Goal: Task Accomplishment & Management: Use online tool/utility

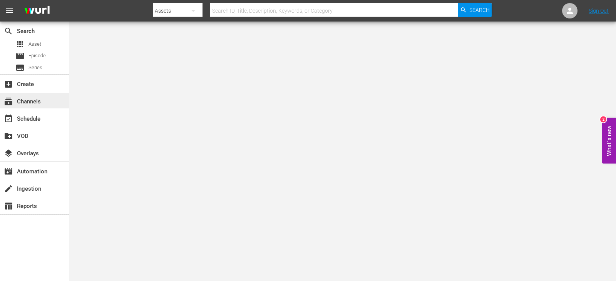
click at [38, 102] on div "subscriptions Channels" at bounding box center [21, 100] width 43 height 7
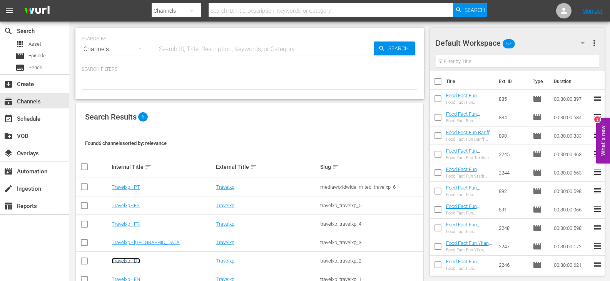
click at [132, 260] on link "Travelxp - DE" at bounding box center [126, 261] width 28 height 6
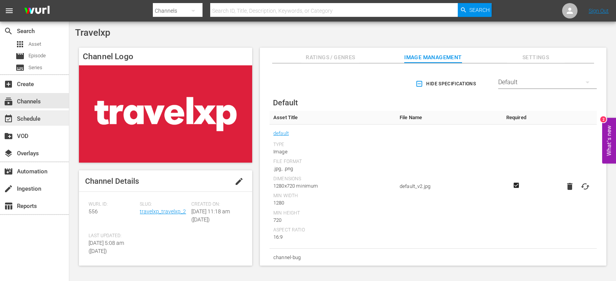
click at [32, 121] on div "event_available Schedule" at bounding box center [21, 117] width 43 height 7
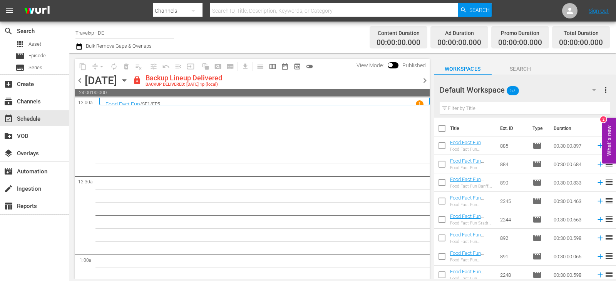
click at [423, 78] on span "chevron_right" at bounding box center [425, 81] width 10 height 10
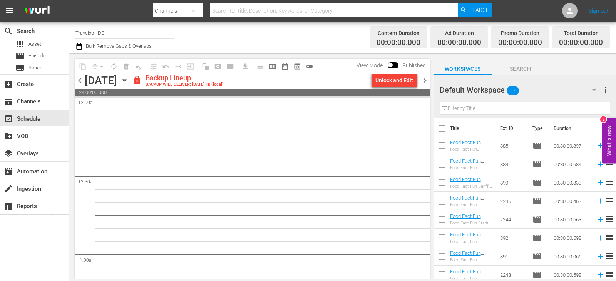
click at [393, 77] on div "Unlock and Edit" at bounding box center [394, 81] width 38 height 14
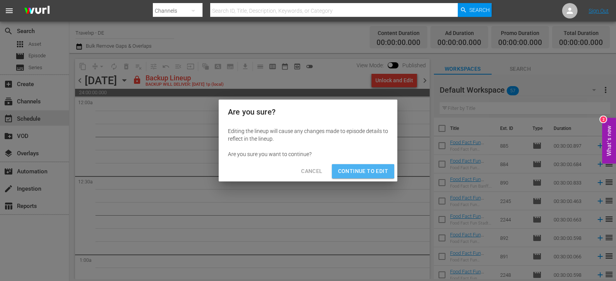
click at [358, 171] on span "Continue to Edit" at bounding box center [363, 172] width 50 height 10
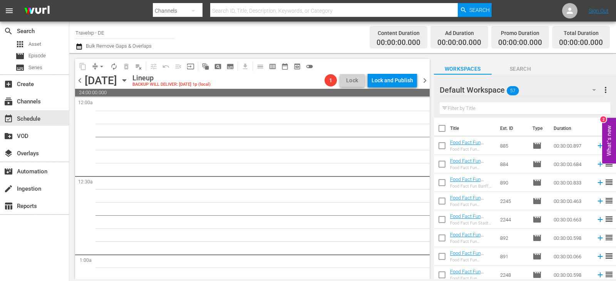
click at [457, 104] on input "text" at bounding box center [525, 108] width 171 height 12
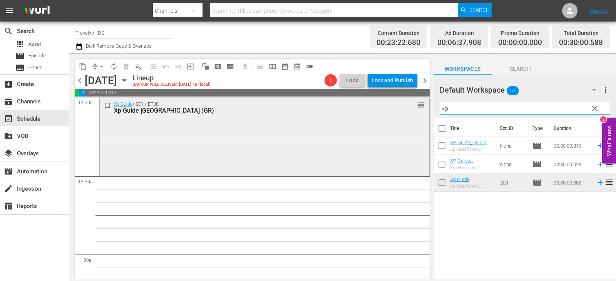
drag, startPoint x: 462, startPoint y: 108, endPoint x: 387, endPoint y: 117, distance: 75.2
click at [387, 117] on div "content_copy compress arrow_drop_down autorenew_outlined delete_forever_outline…" at bounding box center [342, 166] width 547 height 226
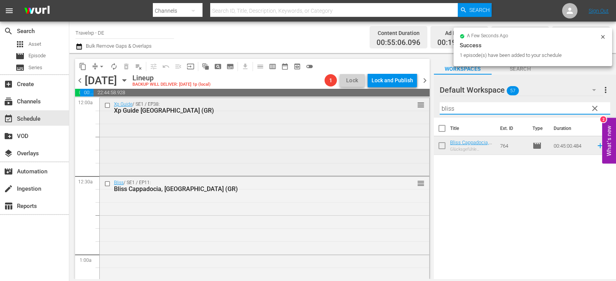
click at [384, 117] on div "content_copy compress arrow_drop_down autorenew_outlined delete_forever_outline…" at bounding box center [342, 166] width 547 height 226
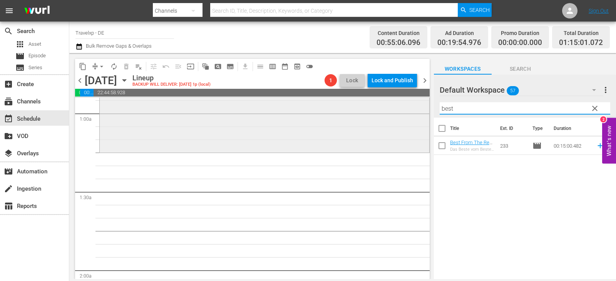
scroll to position [154, 0]
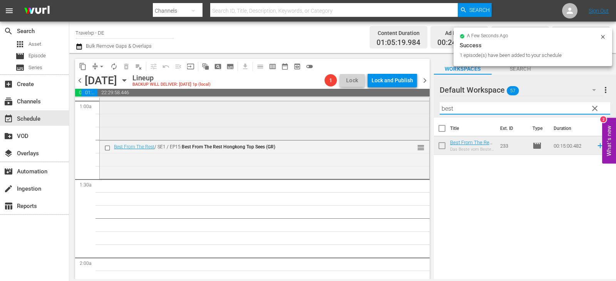
drag, startPoint x: 464, startPoint y: 110, endPoint x: 407, endPoint y: 115, distance: 57.2
click at [407, 115] on div "content_copy compress arrow_drop_down autorenew_outlined delete_forever_outline…" at bounding box center [342, 166] width 547 height 226
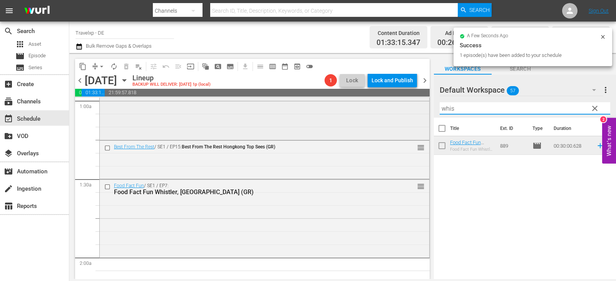
drag, startPoint x: 452, startPoint y: 114, endPoint x: 413, endPoint y: 114, distance: 38.9
click at [413, 114] on div "content_copy compress arrow_drop_down autorenew_outlined delete_forever_outline…" at bounding box center [342, 166] width 547 height 226
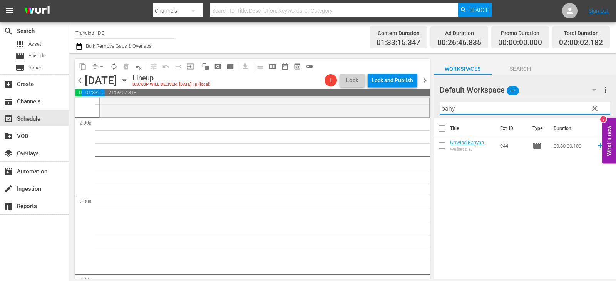
scroll to position [308, 0]
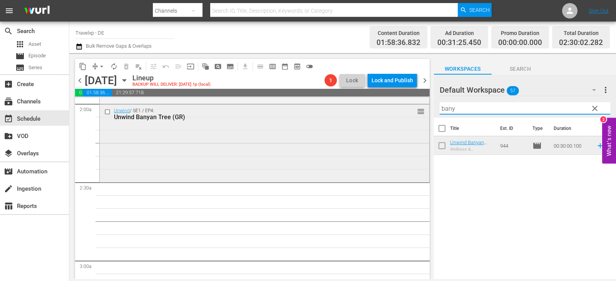
drag, startPoint x: 459, startPoint y: 108, endPoint x: 404, endPoint y: 118, distance: 56.3
click at [404, 118] on div "content_copy compress arrow_drop_down autorenew_outlined delete_forever_outline…" at bounding box center [342, 166] width 547 height 226
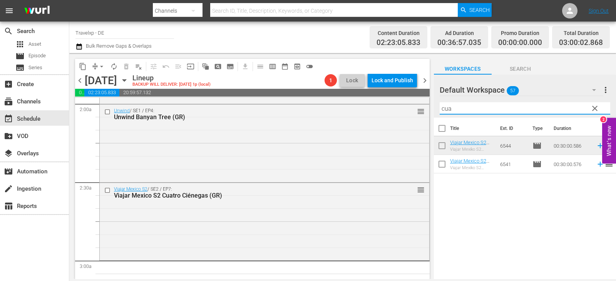
drag, startPoint x: 455, startPoint y: 105, endPoint x: 447, endPoint y: 107, distance: 8.5
click at [398, 116] on div "content_copy compress arrow_drop_down autorenew_outlined delete_forever_outline…" at bounding box center [342, 166] width 547 height 226
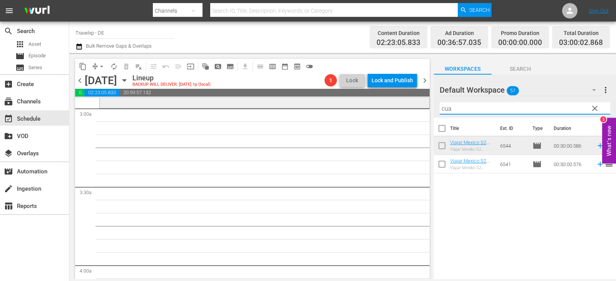
scroll to position [462, 0]
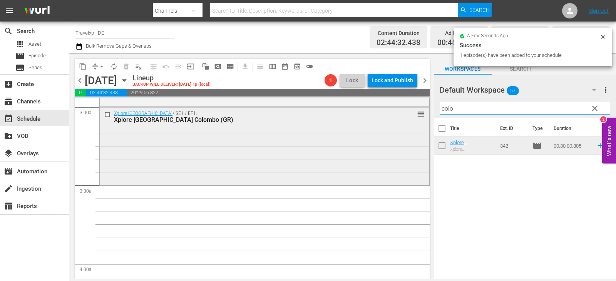
drag, startPoint x: 460, startPoint y: 111, endPoint x: 318, endPoint y: 125, distance: 142.8
click at [318, 125] on div "content_copy compress arrow_drop_down autorenew_outlined delete_forever_outline…" at bounding box center [342, 166] width 547 height 226
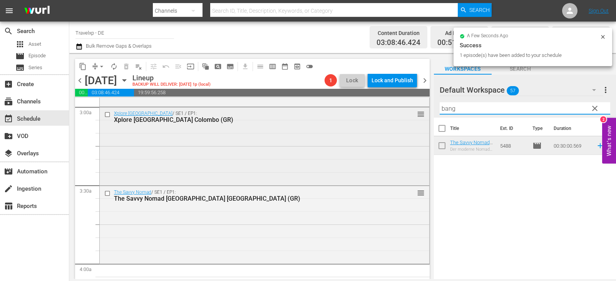
drag, startPoint x: 467, startPoint y: 111, endPoint x: 390, endPoint y: 117, distance: 77.2
click at [390, 117] on div "content_copy compress arrow_drop_down autorenew_outlined delete_forever_outline…" at bounding box center [342, 166] width 547 height 226
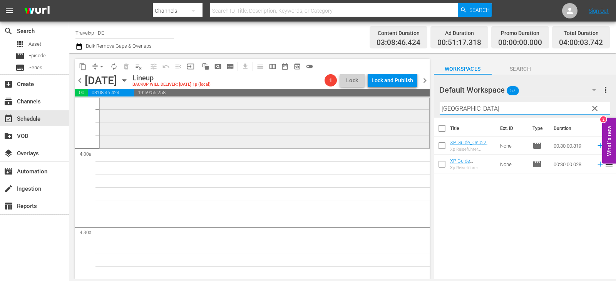
scroll to position [616, 0]
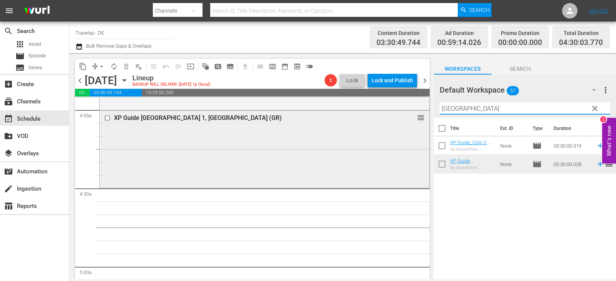
drag, startPoint x: 458, startPoint y: 113, endPoint x: 395, endPoint y: 111, distance: 63.2
click at [395, 111] on div "content_copy compress arrow_drop_down autorenew_outlined delete_forever_outline…" at bounding box center [342, 166] width 547 height 226
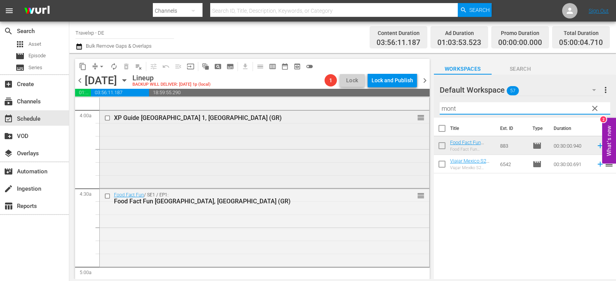
drag, startPoint x: 463, startPoint y: 110, endPoint x: 393, endPoint y: 120, distance: 70.0
click at [393, 120] on div "content_copy compress arrow_drop_down autorenew_outlined delete_forever_outline…" at bounding box center [342, 166] width 547 height 226
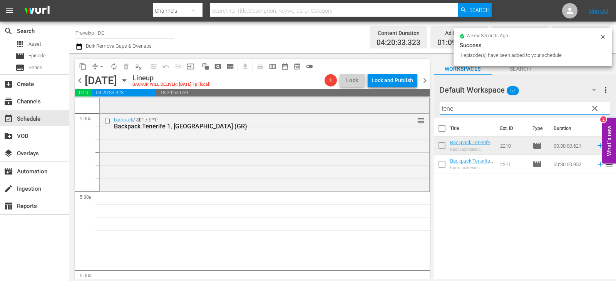
drag, startPoint x: 456, startPoint y: 109, endPoint x: 398, endPoint y: 112, distance: 57.8
click at [398, 112] on div "content_copy compress arrow_drop_down autorenew_outlined delete_forever_outline…" at bounding box center [342, 166] width 547 height 226
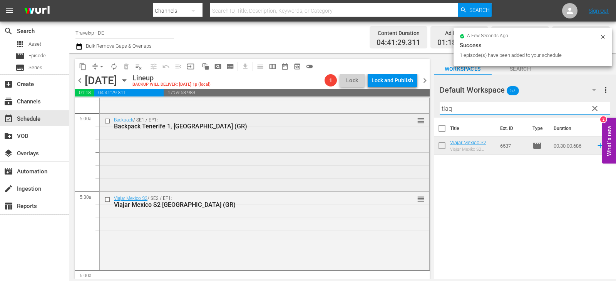
drag, startPoint x: 463, startPoint y: 109, endPoint x: 373, endPoint y: 121, distance: 90.5
click at [373, 121] on div "content_copy compress arrow_drop_down autorenew_outlined delete_forever_outline…" at bounding box center [342, 166] width 547 height 226
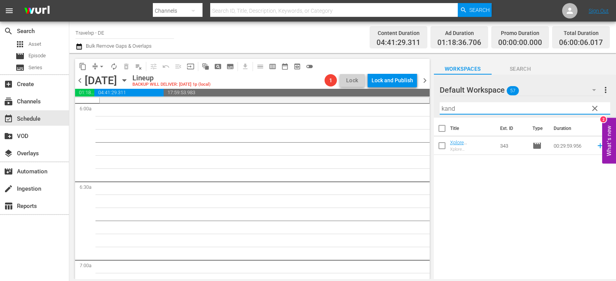
scroll to position [924, 0]
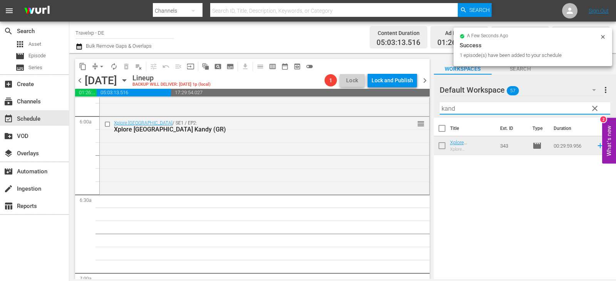
drag, startPoint x: 459, startPoint y: 110, endPoint x: 428, endPoint y: 111, distance: 30.8
click at [420, 112] on div "content_copy compress arrow_drop_down autorenew_outlined delete_forever_outline…" at bounding box center [342, 166] width 547 height 226
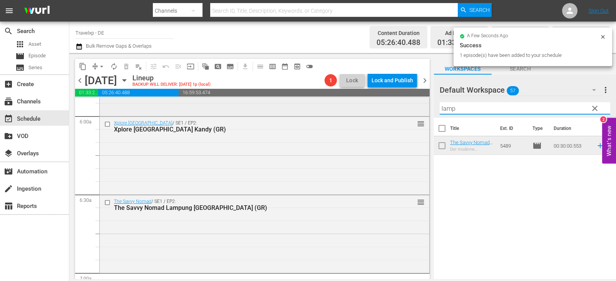
drag, startPoint x: 459, startPoint y: 107, endPoint x: 388, endPoint y: 108, distance: 70.5
click at [388, 108] on div "content_copy compress arrow_drop_down autorenew_outlined delete_forever_outline…" at bounding box center [342, 166] width 547 height 226
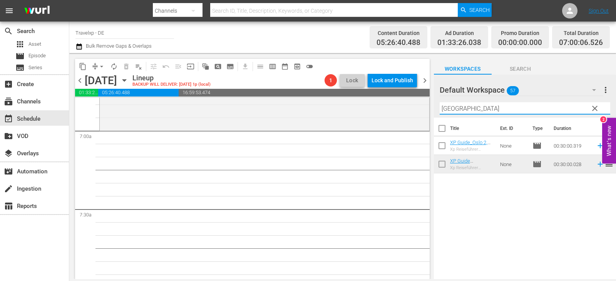
scroll to position [1078, 0]
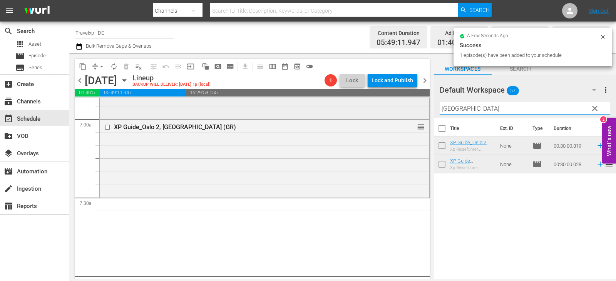
drag, startPoint x: 461, startPoint y: 111, endPoint x: 396, endPoint y: 119, distance: 65.6
click at [396, 119] on div "content_copy compress arrow_drop_down autorenew_outlined delete_forever_outline…" at bounding box center [342, 166] width 547 height 226
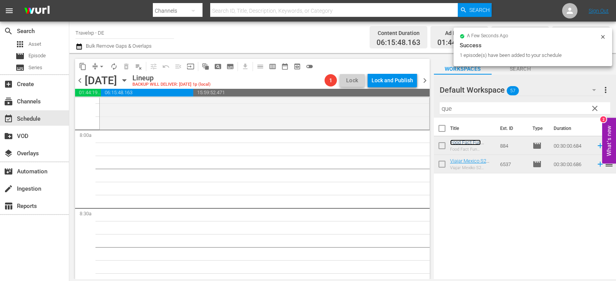
scroll to position [1232, 0]
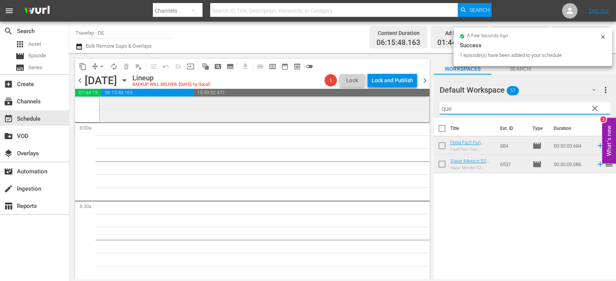
click at [415, 112] on div "content_copy compress arrow_drop_down autorenew_outlined delete_forever_outline…" at bounding box center [342, 166] width 547 height 226
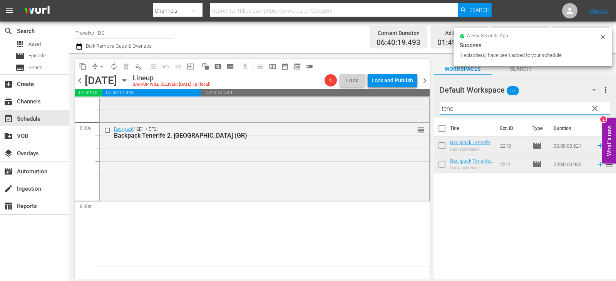
drag, startPoint x: 457, startPoint y: 109, endPoint x: 423, endPoint y: 109, distance: 33.9
click at [423, 109] on div "content_copy compress arrow_drop_down autorenew_outlined delete_forever_outline…" at bounding box center [342, 166] width 547 height 226
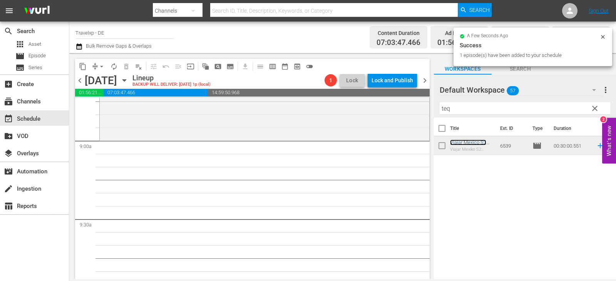
scroll to position [1386, 0]
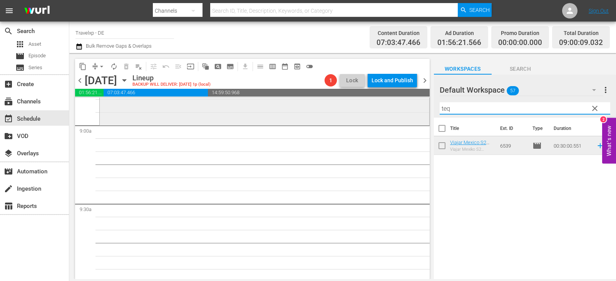
drag, startPoint x: 466, startPoint y: 107, endPoint x: 354, endPoint y: 119, distance: 112.7
click at [354, 119] on div "content_copy compress arrow_drop_down autorenew_outlined delete_forever_outline…" at bounding box center [342, 166] width 547 height 226
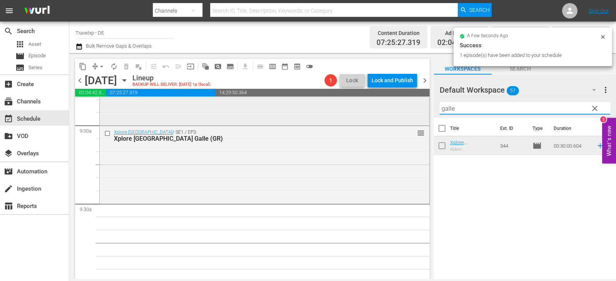
drag, startPoint x: 464, startPoint y: 111, endPoint x: 419, endPoint y: 113, distance: 44.3
click at [419, 113] on div "content_copy compress arrow_drop_down autorenew_outlined delete_forever_outline…" at bounding box center [342, 166] width 547 height 226
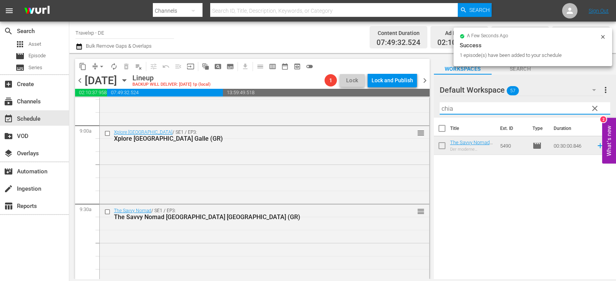
click at [378, 113] on div "content_copy compress arrow_drop_down autorenew_outlined delete_forever_outline…" at bounding box center [342, 166] width 547 height 226
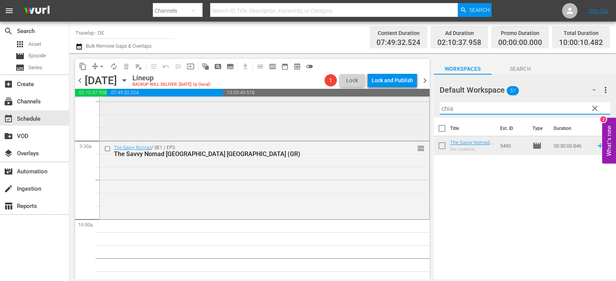
scroll to position [1540, 0]
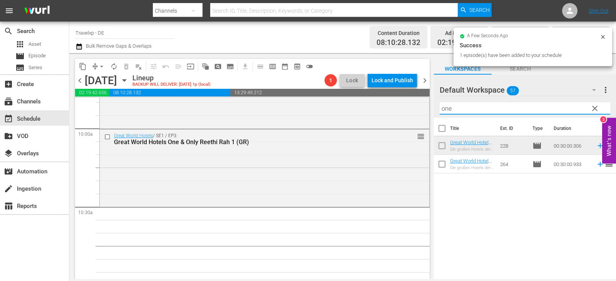
drag, startPoint x: 452, startPoint y: 109, endPoint x: 434, endPoint y: 111, distance: 18.6
click at [434, 111] on div "Default Workspace 57 Default more_vert clear Filter by Title one" at bounding box center [525, 96] width 182 height 43
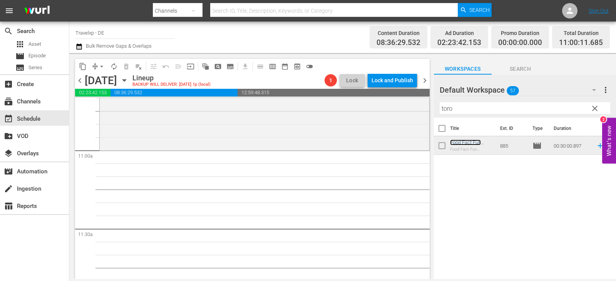
scroll to position [1694, 0]
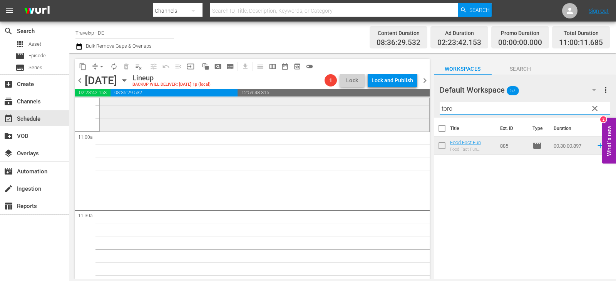
drag, startPoint x: 456, startPoint y: 111, endPoint x: 415, endPoint y: 110, distance: 41.6
click at [415, 110] on div "content_copy compress arrow_drop_down autorenew_outlined delete_forever_outline…" at bounding box center [342, 166] width 547 height 226
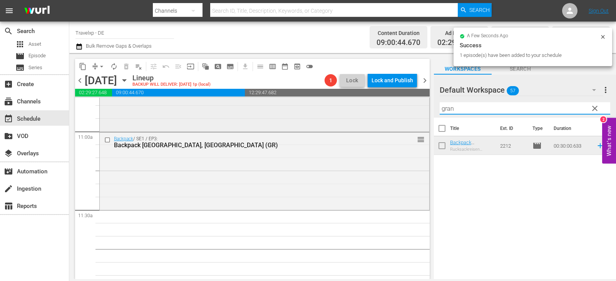
click at [418, 115] on div "content_copy compress arrow_drop_down autorenew_outlined delete_forever_outline…" at bounding box center [342, 166] width 547 height 226
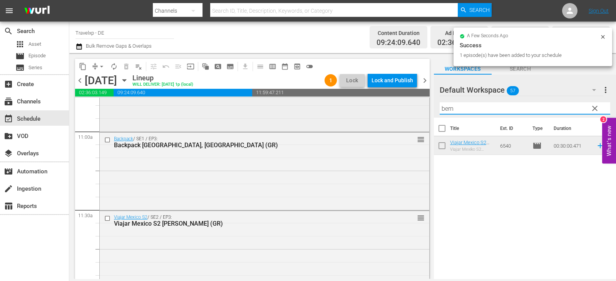
click at [387, 117] on div "content_copy compress arrow_drop_down autorenew_outlined delete_forever_outline…" at bounding box center [342, 166] width 547 height 226
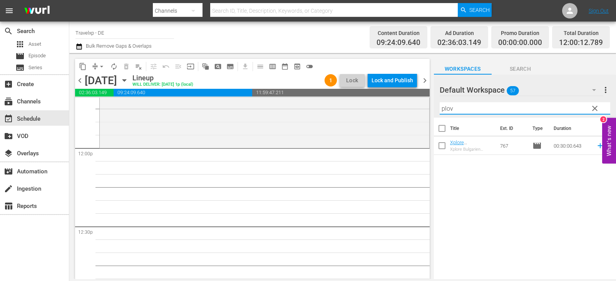
scroll to position [1848, 0]
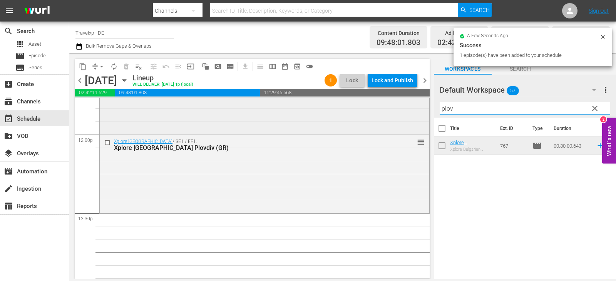
drag, startPoint x: 484, startPoint y: 110, endPoint x: 407, endPoint y: 115, distance: 77.1
click at [407, 115] on div "content_copy compress arrow_drop_down autorenew_outlined delete_forever_outline…" at bounding box center [342, 166] width 547 height 226
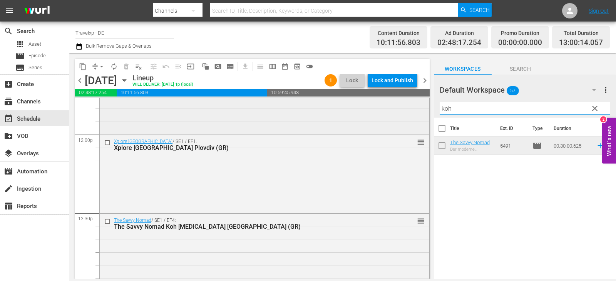
drag, startPoint x: 452, startPoint y: 111, endPoint x: 395, endPoint y: 111, distance: 57.4
click at [395, 111] on div "content_copy compress arrow_drop_down autorenew_outlined delete_forever_outline…" at bounding box center [342, 166] width 547 height 226
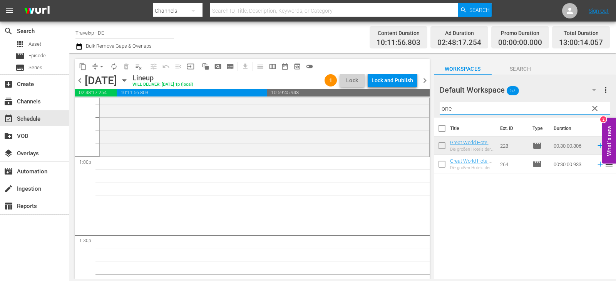
scroll to position [2002, 0]
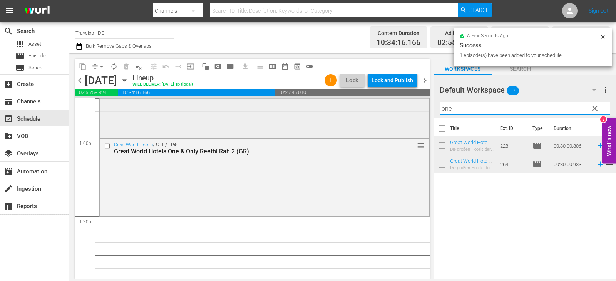
click at [404, 111] on div "content_copy compress arrow_drop_down autorenew_outlined delete_forever_outline…" at bounding box center [342, 166] width 547 height 226
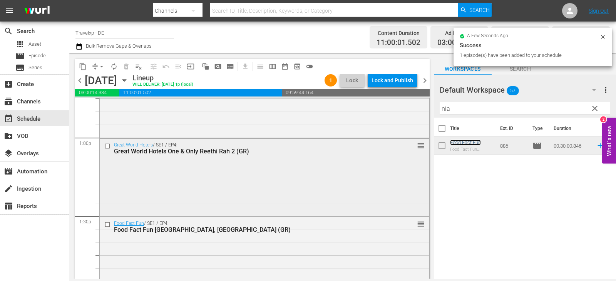
scroll to position [2156, 0]
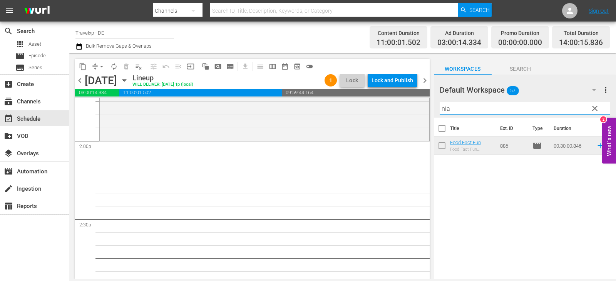
click at [447, 109] on input "nia" at bounding box center [525, 108] width 171 height 12
drag, startPoint x: 457, startPoint y: 110, endPoint x: 417, endPoint y: 111, distance: 40.4
click at [417, 111] on div "content_copy compress arrow_drop_down autorenew_outlined delete_forever_outline…" at bounding box center [342, 166] width 547 height 226
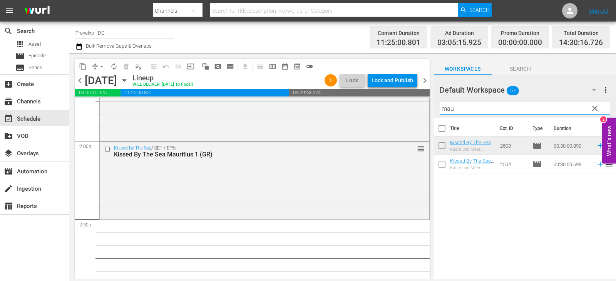
drag, startPoint x: 464, startPoint y: 112, endPoint x: 396, endPoint y: 112, distance: 67.8
click at [396, 112] on div "content_copy compress arrow_drop_down autorenew_outlined delete_forever_outline…" at bounding box center [342, 166] width 547 height 226
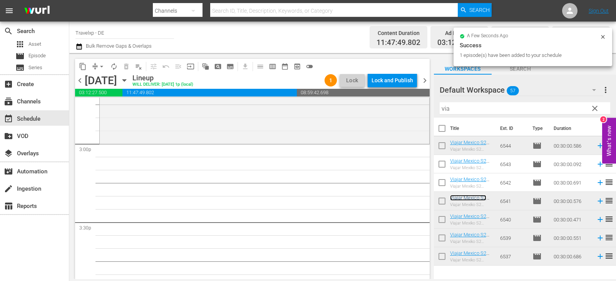
scroll to position [2348, 0]
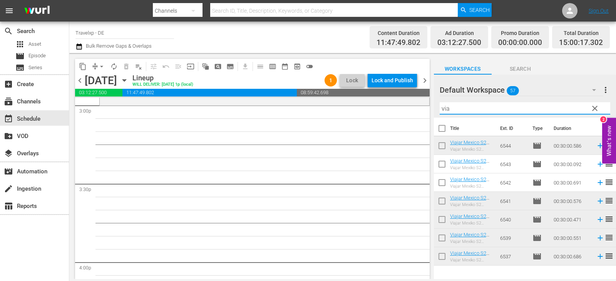
drag, startPoint x: 468, startPoint y: 110, endPoint x: 411, endPoint y: 112, distance: 57.0
click at [411, 112] on div "content_copy compress arrow_drop_down autorenew_outlined delete_forever_outline…" at bounding box center [342, 166] width 547 height 226
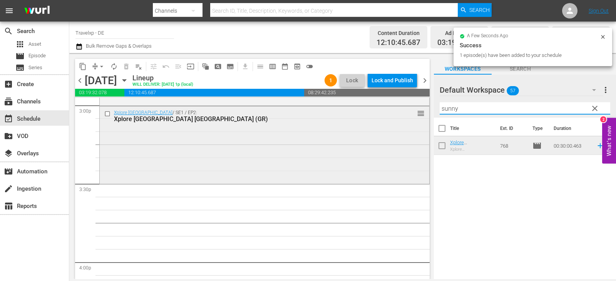
drag, startPoint x: 475, startPoint y: 106, endPoint x: 394, endPoint y: 106, distance: 80.5
click at [394, 106] on div "content_copy compress arrow_drop_down autorenew_outlined delete_forever_outline…" at bounding box center [342, 166] width 547 height 226
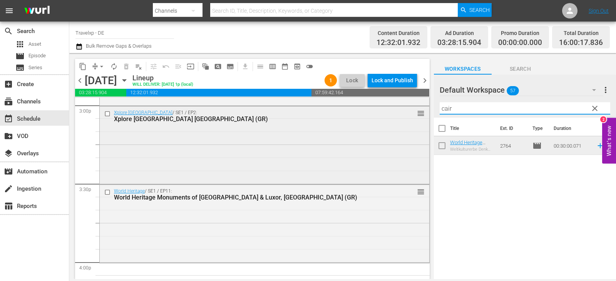
drag, startPoint x: 469, startPoint y: 109, endPoint x: 387, endPoint y: 113, distance: 81.7
click at [387, 113] on div "content_copy compress arrow_drop_down autorenew_outlined delete_forever_outline…" at bounding box center [342, 166] width 547 height 226
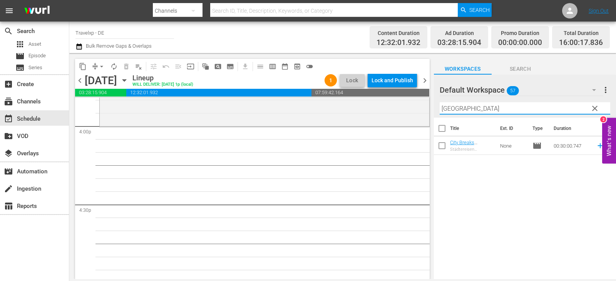
scroll to position [2502, 0]
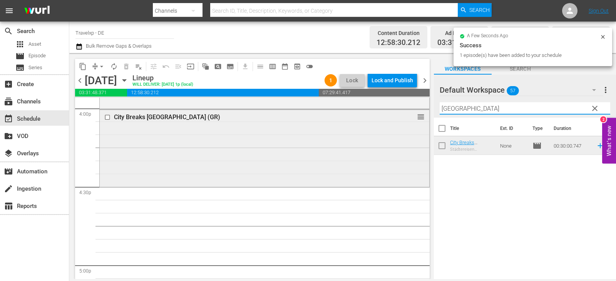
drag, startPoint x: 442, startPoint y: 110, endPoint x: 418, endPoint y: 113, distance: 23.7
click at [418, 113] on div "content_copy compress arrow_drop_down autorenew_outlined delete_forever_outline…" at bounding box center [342, 166] width 547 height 226
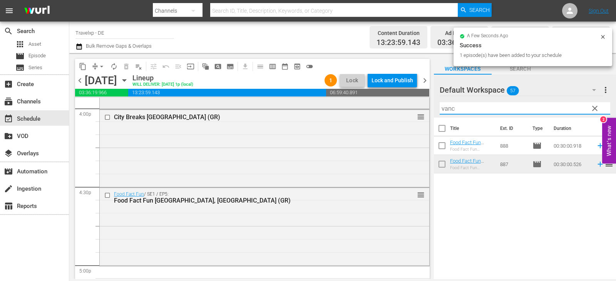
drag, startPoint x: 463, startPoint y: 109, endPoint x: 372, endPoint y: 109, distance: 90.9
click at [372, 109] on div "content_copy compress arrow_drop_down autorenew_outlined delete_forever_outline…" at bounding box center [342, 166] width 547 height 226
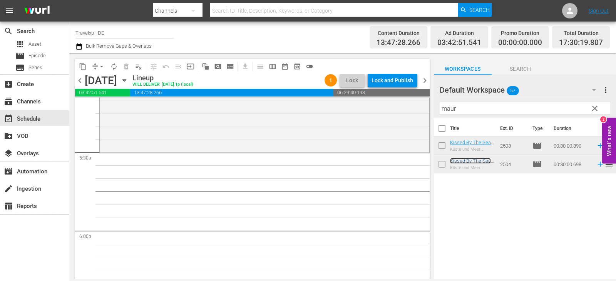
scroll to position [2733, 0]
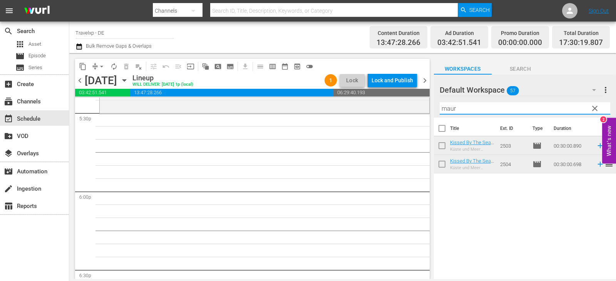
drag, startPoint x: 466, startPoint y: 109, endPoint x: 393, endPoint y: 116, distance: 73.5
click at [393, 116] on div "content_copy compress arrow_drop_down autorenew_outlined delete_forever_outline…" at bounding box center [342, 166] width 547 height 226
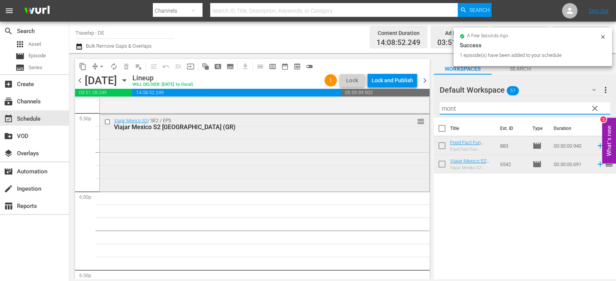
drag, startPoint x: 464, startPoint y: 109, endPoint x: 392, endPoint y: 114, distance: 71.8
click at [392, 114] on div "content_copy compress arrow_drop_down autorenew_outlined delete_forever_outline…" at bounding box center [342, 166] width 547 height 226
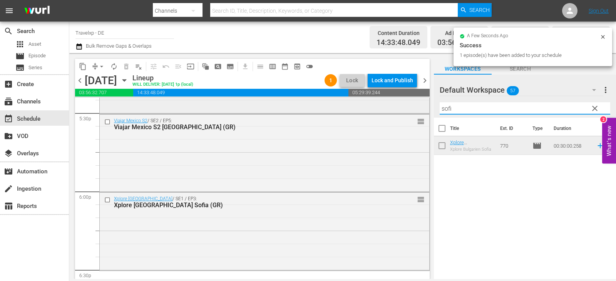
drag, startPoint x: 462, startPoint y: 109, endPoint x: 388, endPoint y: 113, distance: 74.1
click at [388, 113] on div "content_copy compress arrow_drop_down autorenew_outlined delete_forever_outline…" at bounding box center [342, 166] width 547 height 226
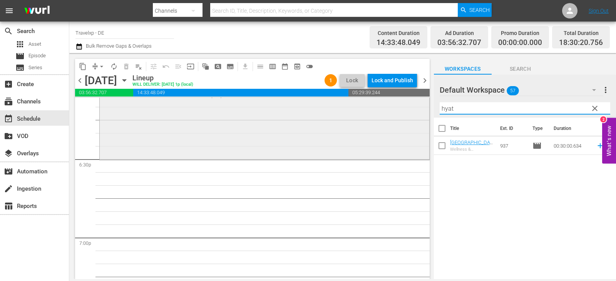
scroll to position [2887, 0]
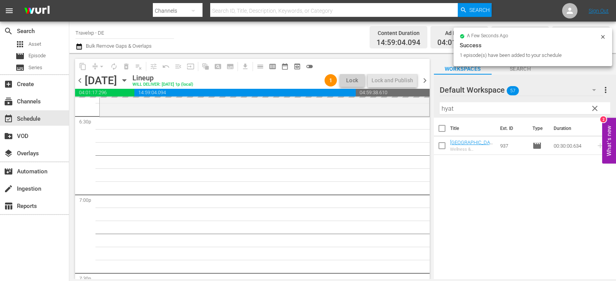
click at [404, 112] on div "content_copy compress arrow_drop_down autorenew_outlined delete_forever_outline…" at bounding box center [342, 166] width 547 height 226
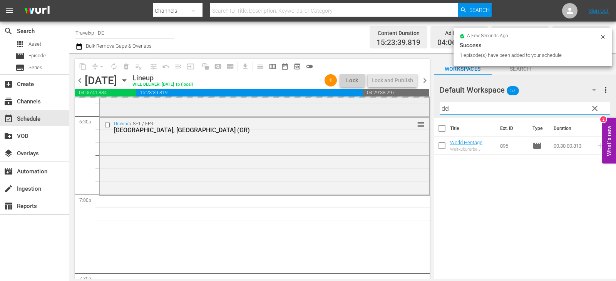
drag, startPoint x: 461, startPoint y: 108, endPoint x: 408, endPoint y: 113, distance: 53.8
click at [408, 113] on div "content_copy compress arrow_drop_down autorenew_outlined delete_forever_outline…" at bounding box center [342, 166] width 547 height 226
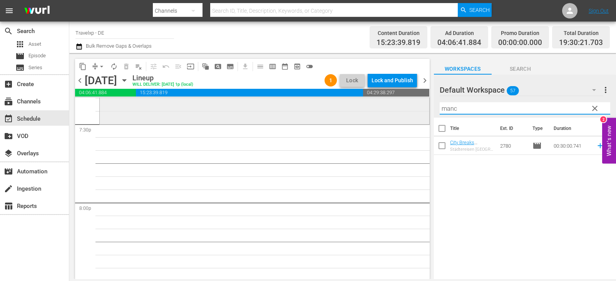
scroll to position [3041, 0]
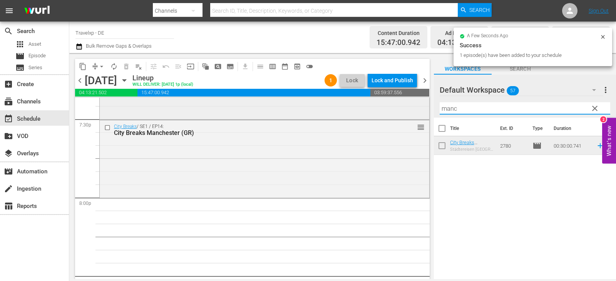
drag, startPoint x: 468, startPoint y: 108, endPoint x: 374, endPoint y: 111, distance: 94.0
click at [374, 111] on div "content_copy compress arrow_drop_down autorenew_outlined delete_forever_outline…" at bounding box center [342, 166] width 547 height 226
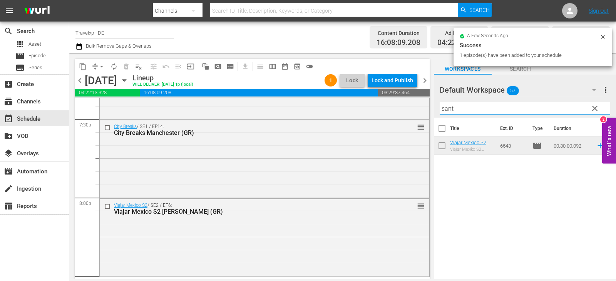
click at [393, 110] on div "content_copy compress arrow_drop_down autorenew_outlined delete_forever_outline…" at bounding box center [342, 166] width 547 height 226
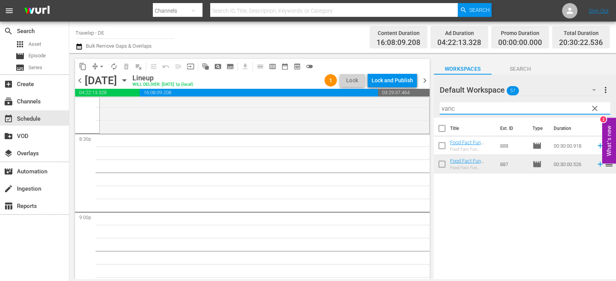
scroll to position [3195, 0]
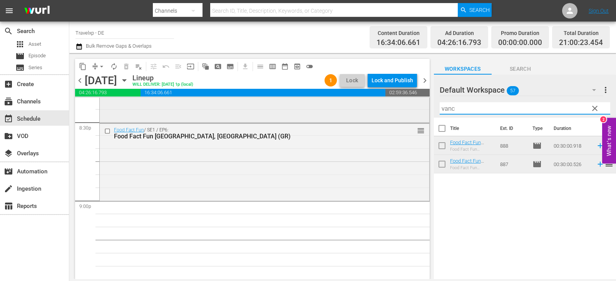
drag, startPoint x: 460, startPoint y: 108, endPoint x: 405, endPoint y: 117, distance: 56.1
click at [405, 117] on div "content_copy compress arrow_drop_down autorenew_outlined delete_forever_outline…" at bounding box center [342, 166] width 547 height 226
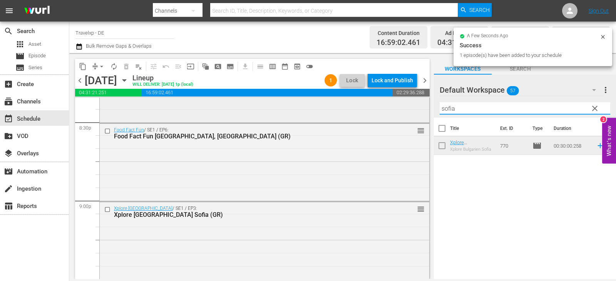
drag, startPoint x: 467, startPoint y: 106, endPoint x: 406, endPoint y: 112, distance: 61.1
click at [406, 112] on div "content_copy compress arrow_drop_down autorenew_outlined delete_forever_outline…" at bounding box center [342, 166] width 547 height 226
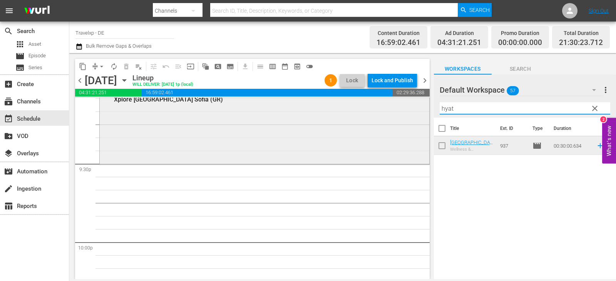
scroll to position [3349, 0]
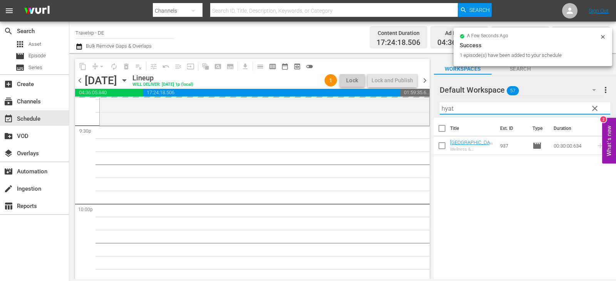
click at [407, 108] on div "content_copy compress arrow_drop_down autorenew_outlined delete_forever_outline…" at bounding box center [342, 166] width 547 height 226
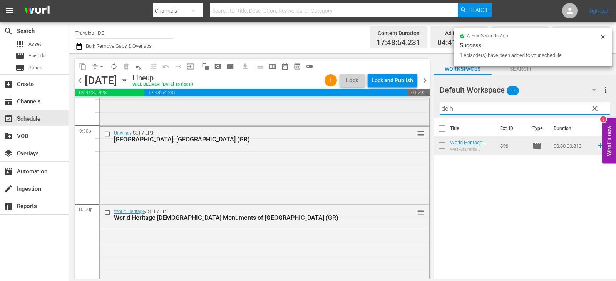
drag, startPoint x: 457, startPoint y: 106, endPoint x: 401, endPoint y: 114, distance: 56.4
click at [401, 114] on div "content_copy compress arrow_drop_down autorenew_outlined delete_forever_outline…" at bounding box center [342, 166] width 547 height 226
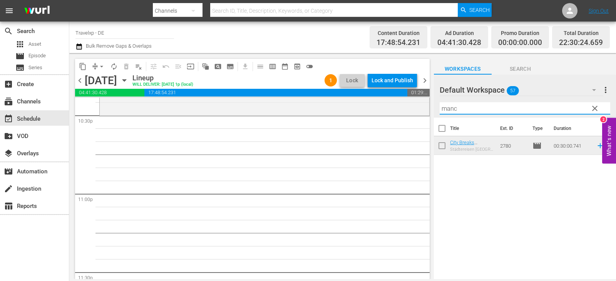
scroll to position [3503, 0]
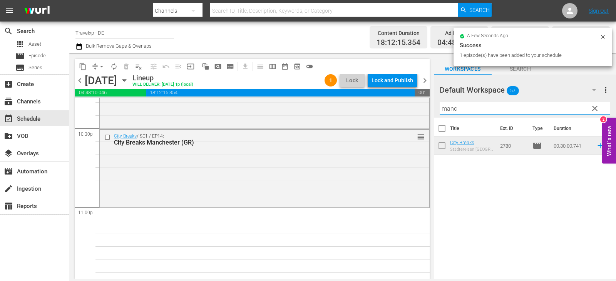
click at [405, 110] on div "content_copy compress arrow_drop_down autorenew_outlined delete_forever_outline…" at bounding box center [342, 166] width 547 height 226
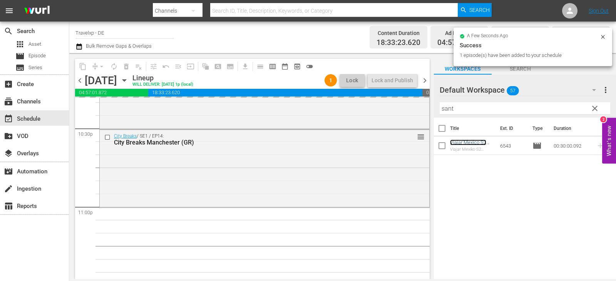
scroll to position [3588, 0]
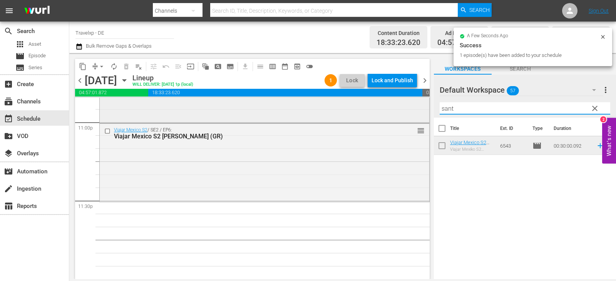
drag, startPoint x: 462, startPoint y: 110, endPoint x: 400, endPoint y: 115, distance: 63.0
click at [400, 115] on div "content_copy compress arrow_drop_down autorenew_outlined delete_forever_outline…" at bounding box center [342, 166] width 547 height 226
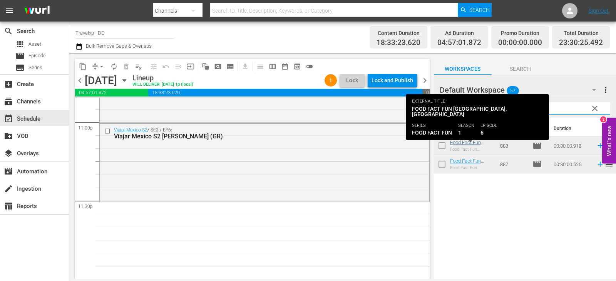
type input "vanc"
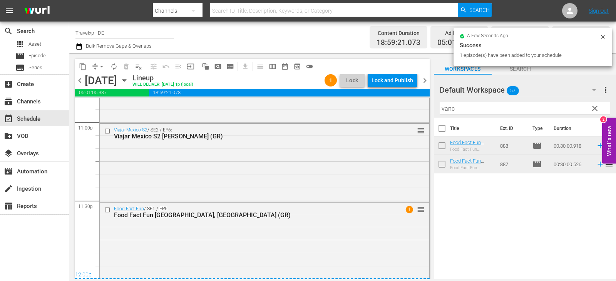
click at [397, 80] on div "Lock and Publish" at bounding box center [393, 81] width 42 height 14
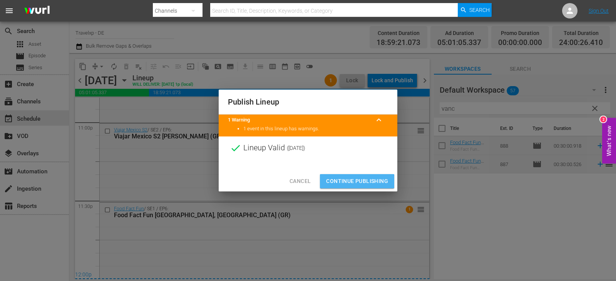
click at [356, 182] on span "Continue Publishing" at bounding box center [357, 182] width 62 height 10
